Goal: Check status: Check status

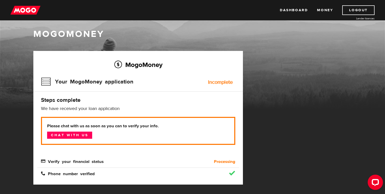
scroll to position [7, 0]
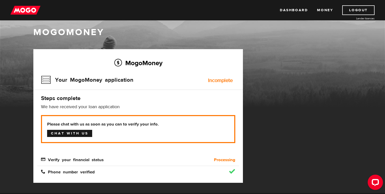
click at [87, 132] on link "Chat with us" at bounding box center [69, 133] width 45 height 7
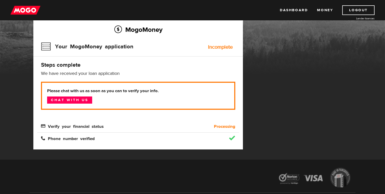
scroll to position [0, 0]
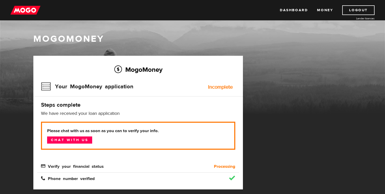
click at [220, 86] on div "Incomplete" at bounding box center [220, 87] width 25 height 5
click at [115, 68] on h2 "MogoMoney" at bounding box center [138, 69] width 194 height 11
click at [36, 13] on img at bounding box center [25, 10] width 30 height 10
click at [24, 11] on img at bounding box center [25, 10] width 30 height 10
click at [219, 90] on div "Your MogoMoney application Incomplete" at bounding box center [138, 88] width 194 height 17
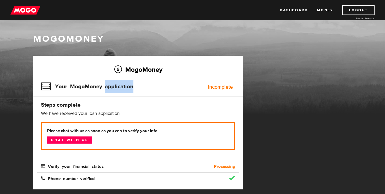
click at [219, 90] on div "Your MogoMoney application Incomplete" at bounding box center [138, 88] width 194 height 17
click at [70, 29] on div "MogoMoney" at bounding box center [192, 60] width 385 height 110
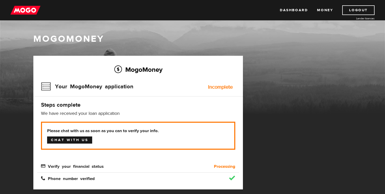
click at [83, 142] on link "Chat with us" at bounding box center [69, 140] width 45 height 7
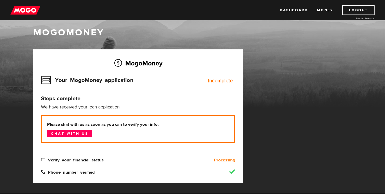
scroll to position [9, 0]
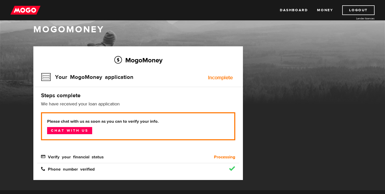
click at [25, 15] on img at bounding box center [25, 10] width 30 height 10
